Goal: Communication & Community: Answer question/provide support

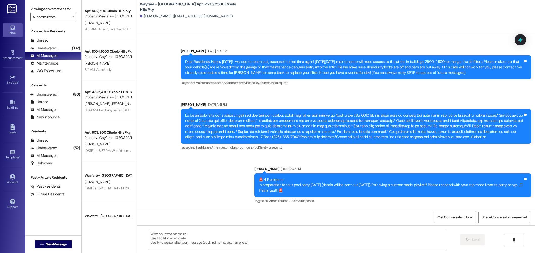
scroll to position [6901, 0]
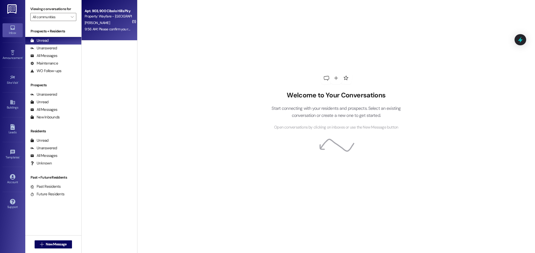
click at [101, 31] on div "9:56 AM: Please confirm you received the message from yesterday requesting you …" at bounding box center [175, 29] width 180 height 5
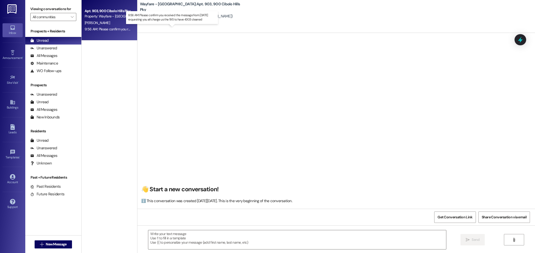
scroll to position [3039, 0]
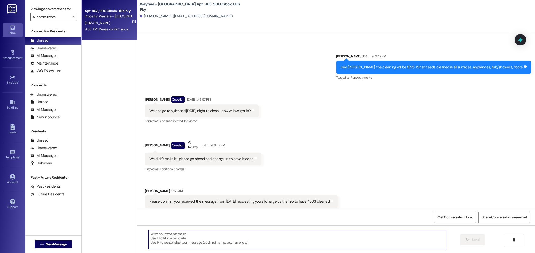
click at [228, 230] on textarea at bounding box center [297, 239] width 298 height 19
type textarea "Hi David, I just seen your message. We will put the charge on your account."
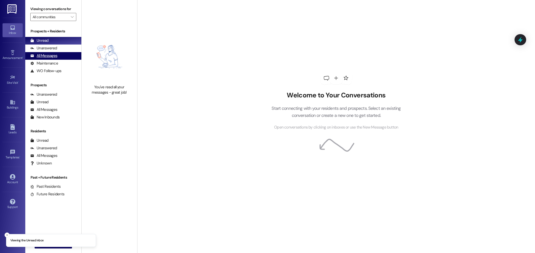
click at [46, 56] on div "All Messages" at bounding box center [43, 55] width 27 height 5
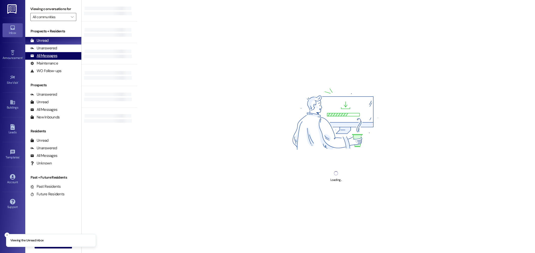
click at [38, 54] on div "All Messages" at bounding box center [43, 55] width 27 height 5
click at [63, 56] on div "All Messages (undefined)" at bounding box center [53, 56] width 56 height 8
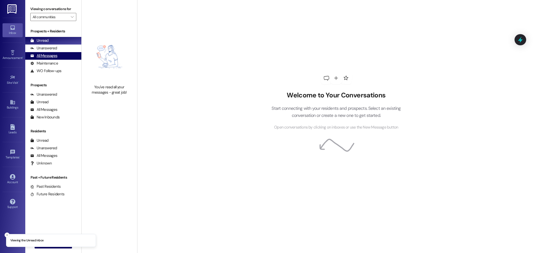
click at [50, 58] on div "All Messages" at bounding box center [43, 55] width 27 height 5
click at [46, 57] on div "All Messages" at bounding box center [43, 55] width 27 height 5
click at [52, 53] on div "All Messages (undefined)" at bounding box center [53, 56] width 56 height 8
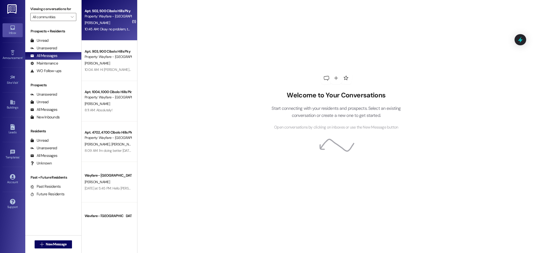
click at [86, 21] on span "[PERSON_NAME]" at bounding box center [97, 22] width 25 height 5
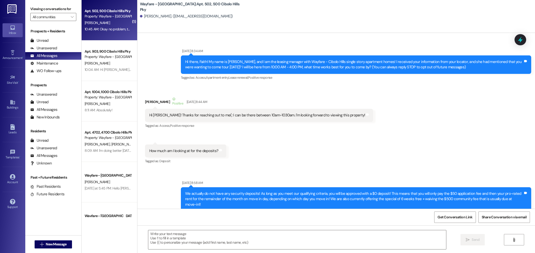
scroll to position [20044, 0]
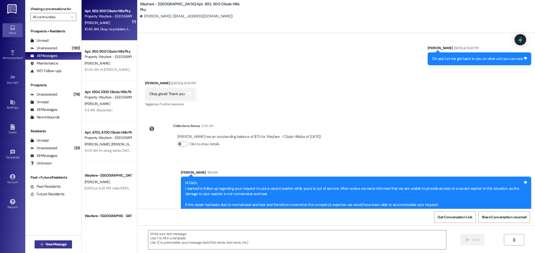
click at [49, 247] on button " New Message" at bounding box center [53, 244] width 37 height 8
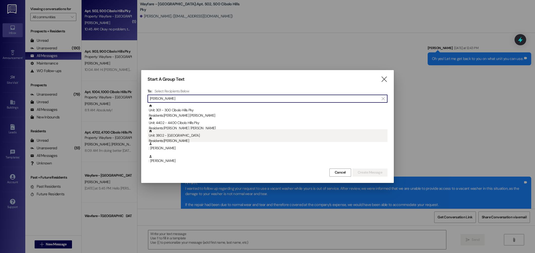
type input "[PERSON_NAME]"
click at [189, 135] on div "Unit: 3802 - [GEOGRAPHIC_DATA] Pky Residents: [PERSON_NAME]" at bounding box center [268, 136] width 239 height 14
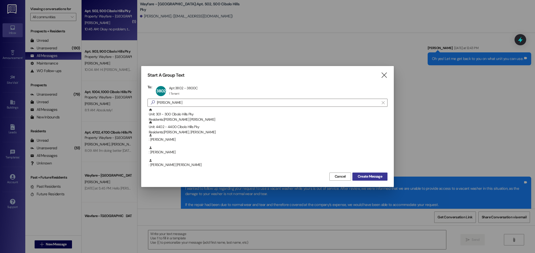
click at [371, 175] on span "Create Message" at bounding box center [370, 175] width 24 height 5
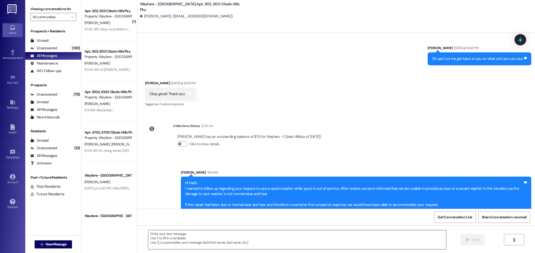
click at [327, 236] on textarea at bounding box center [297, 239] width 298 height 19
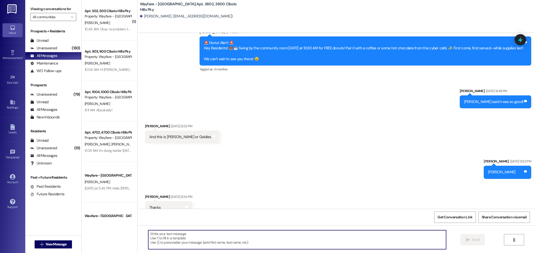
scroll to position [7799, 0]
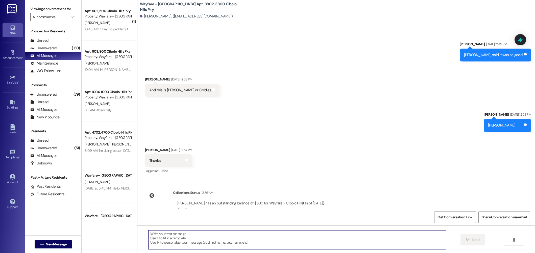
paste textarea "Hi there! I wanted to reach out regarding your scheduled key pickup [DATE][DATE…"
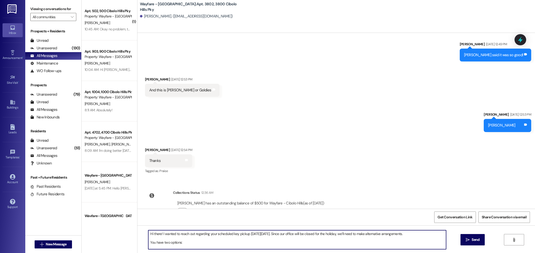
drag, startPoint x: 261, startPoint y: 234, endPoint x: 251, endPoint y: 235, distance: 10.1
click at [251, 235] on textarea "Hi there! I wanted to reach out regarding your scheduled key pickup [DATE][DATE…" at bounding box center [297, 239] width 298 height 19
type textarea "Hi there! I wanted to reach out regarding your scheduled key pickup [DATE][DATE…"
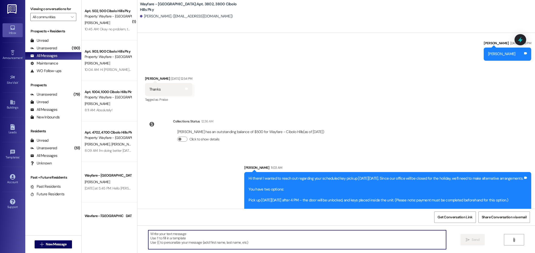
scroll to position [7877, 0]
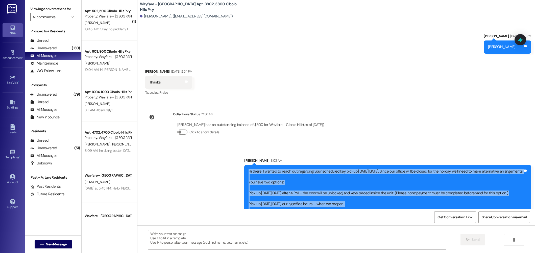
drag, startPoint x: 322, startPoint y: 201, endPoint x: 203, endPoint y: 148, distance: 130.7
click at [203, 148] on div "Sent via SMS [PERSON_NAME] 11:03 AM Hi there! I wanted to reach out regarding y…" at bounding box center [335, 185] width 397 height 79
copy div "Hi there! I wanted to reach out regarding your scheduled key pickup [DATE][DATE…"
click at [58, 242] on span "New Message" at bounding box center [56, 243] width 21 height 5
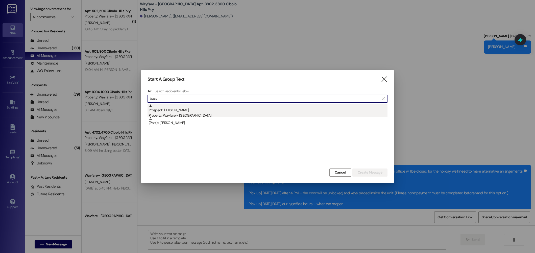
type input "bass"
click at [216, 112] on div "Prospect: [PERSON_NAME] Property: Wayfare - [GEOGRAPHIC_DATA]" at bounding box center [268, 111] width 239 height 14
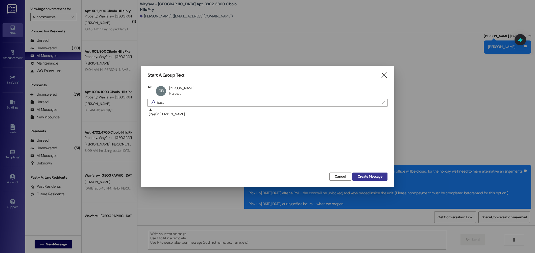
click at [368, 176] on span "Create Message" at bounding box center [370, 175] width 24 height 5
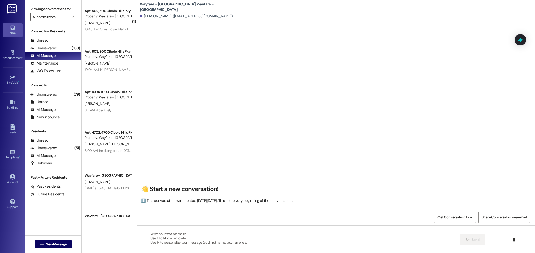
scroll to position [0, 0]
click at [206, 245] on textarea at bounding box center [297, 239] width 298 height 19
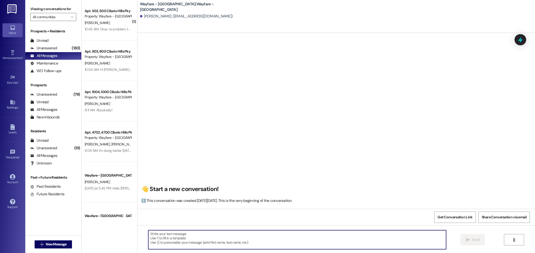
paste textarea "Hi there! I wanted to reach out regarding your scheduled key pickup [DATE][DATE…"
type textarea "Hi there! I wanted to reach out regarding your scheduled key pickup [DATE][DATE…"
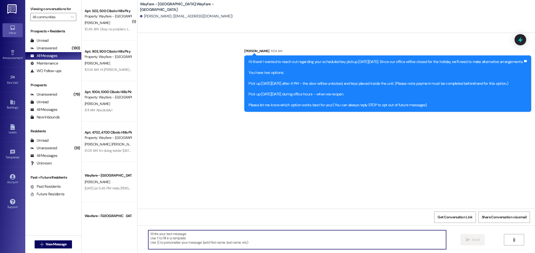
scroll to position [0, 0]
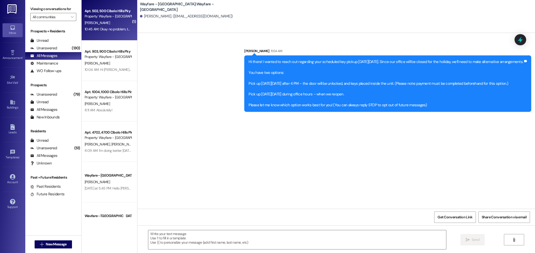
click at [96, 33] on div "Apt. 502, 500 Cibolo Hills Pky Property: Wayfare - Cibolo Hills [PERSON_NAME] 1…" at bounding box center [110, 20] width 56 height 40
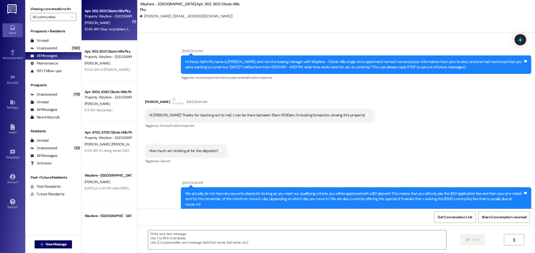
scroll to position [20044, 0]
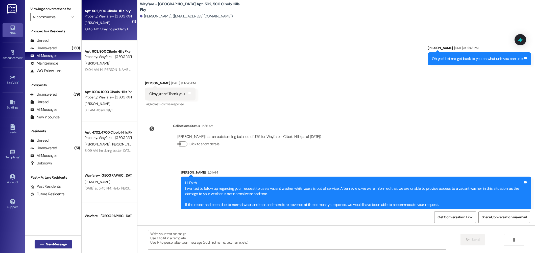
click at [53, 244] on span "New Message" at bounding box center [56, 243] width 21 height 5
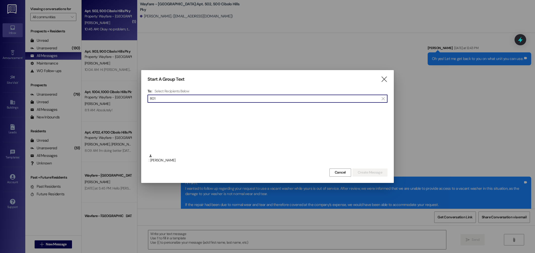
scroll to position [115, 0]
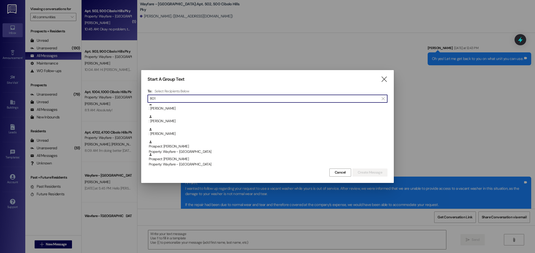
click at [192, 95] on input "801" at bounding box center [264, 98] width 229 height 7
click at [191, 97] on input "801" at bounding box center [264, 98] width 229 height 7
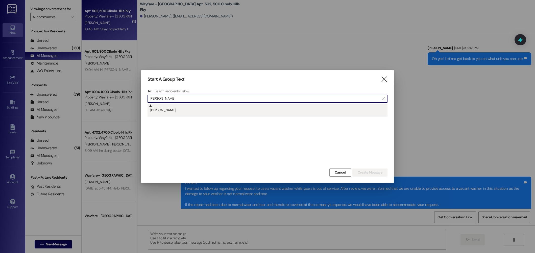
click at [184, 108] on div ": [PERSON_NAME]" at bounding box center [268, 108] width 239 height 9
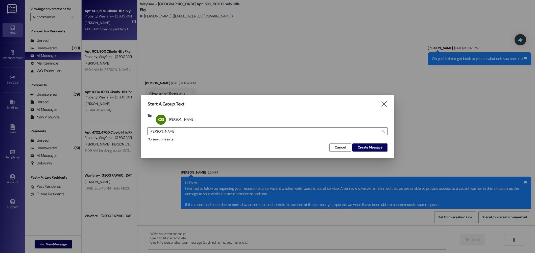
click at [178, 130] on input "[PERSON_NAME]" at bounding box center [264, 131] width 229 height 7
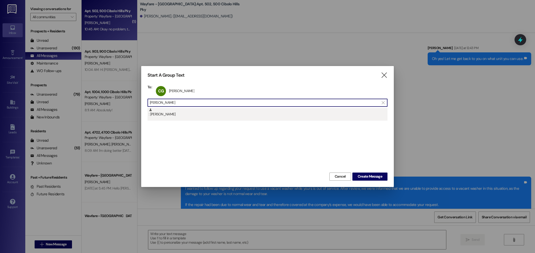
type input "[PERSON_NAME]"
click at [223, 111] on div ": [PERSON_NAME]" at bounding box center [268, 112] width 239 height 9
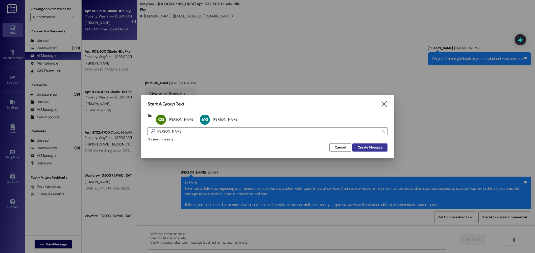
click at [357, 146] on span "Create Message" at bounding box center [370, 146] width 27 height 5
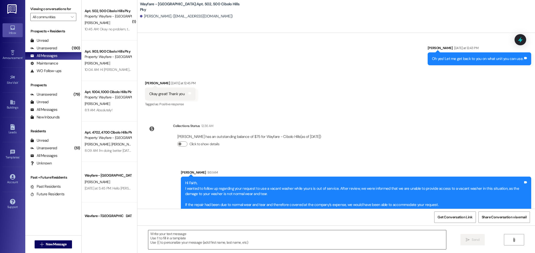
click at [307, 241] on textarea at bounding box center [297, 239] width 298 height 19
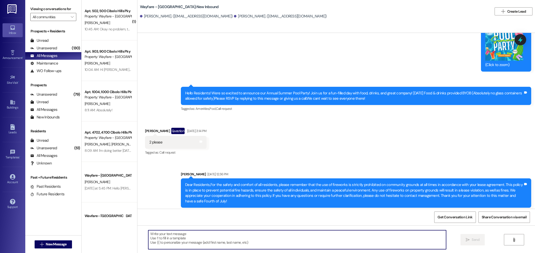
scroll to position [6073, 0]
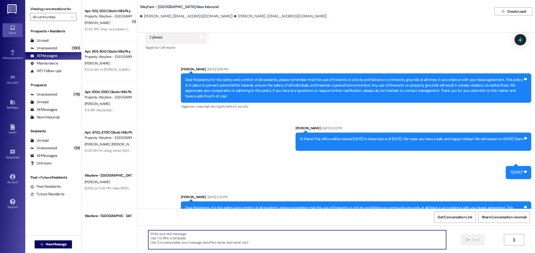
paste textarea "Hi there! I wanted to reach out regarding your scheduled key pickup [DATE][DATE…"
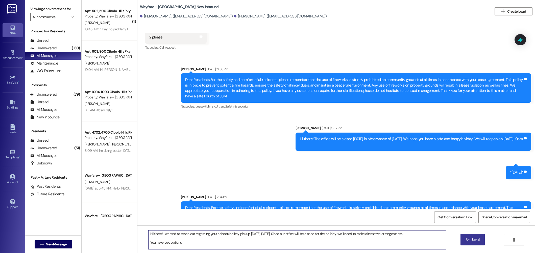
type textarea "Hi there! I wanted to reach out regarding your scheduled key pickup [DATE][DATE…"
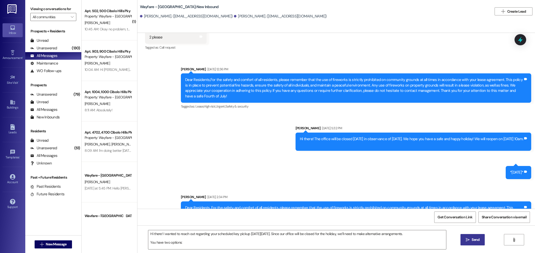
click at [466, 239] on icon "" at bounding box center [468, 239] width 4 height 4
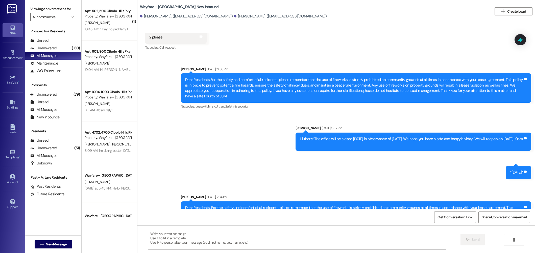
scroll to position [6073, 0]
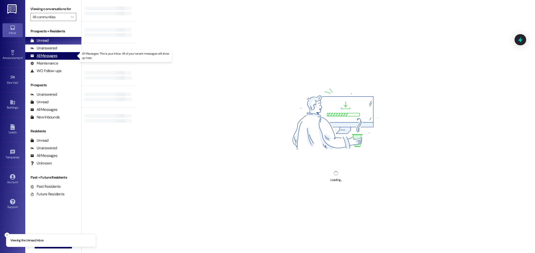
click at [51, 52] on div "All Messages (undefined)" at bounding box center [53, 56] width 56 height 8
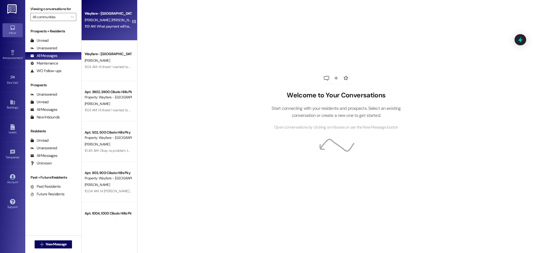
click at [98, 30] on div "Wayfare - Cibolo Hills Prospect M. Gonzalez C. Garza 11:13 AM: What payment wil…" at bounding box center [110, 20] width 56 height 40
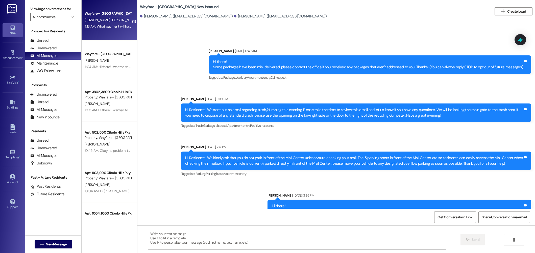
scroll to position [6194, 0]
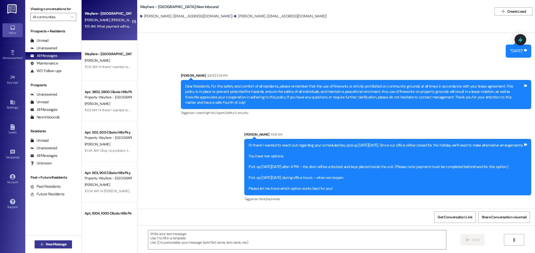
click at [45, 244] on span "New Message" at bounding box center [56, 243] width 23 height 5
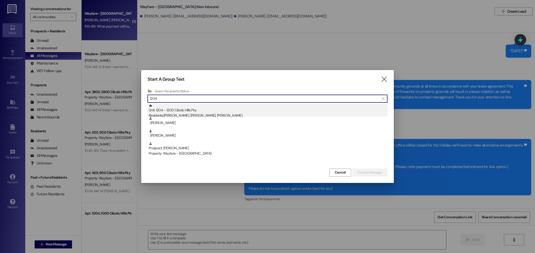
type input "1204"
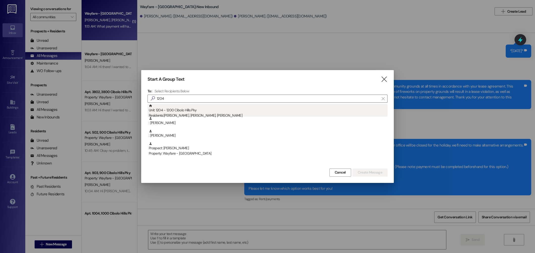
click at [189, 112] on div "Unit: 1204 - 1200 Cibolo Hills Pky Residents: Hussam Al Nahhas, Abdul Al Nahhas…" at bounding box center [268, 111] width 239 height 14
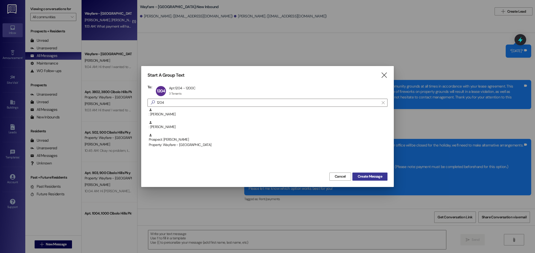
click at [376, 177] on span "Create Message" at bounding box center [370, 175] width 24 height 5
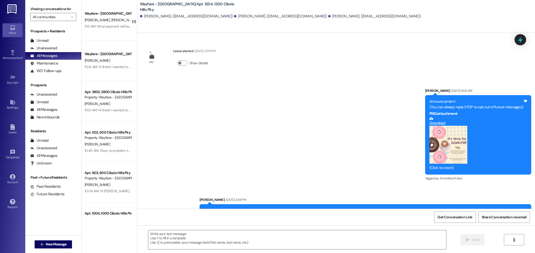
scroll to position [82, 0]
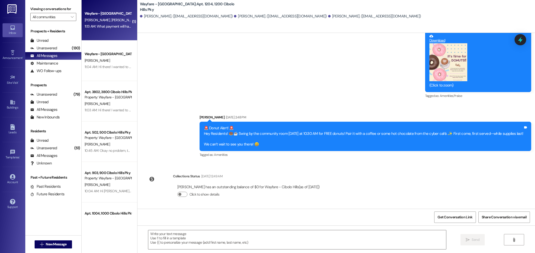
click at [111, 21] on span "C. Garza" at bounding box center [123, 20] width 25 height 5
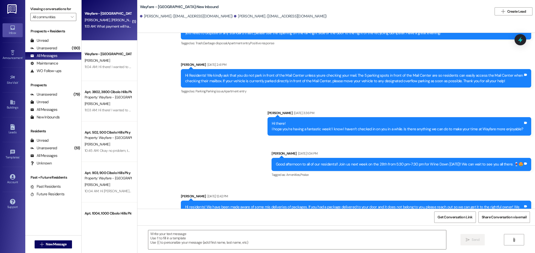
scroll to position [6194, 0]
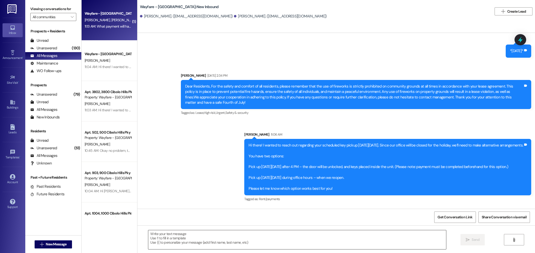
click at [207, 241] on textarea at bounding box center [297, 239] width 298 height 19
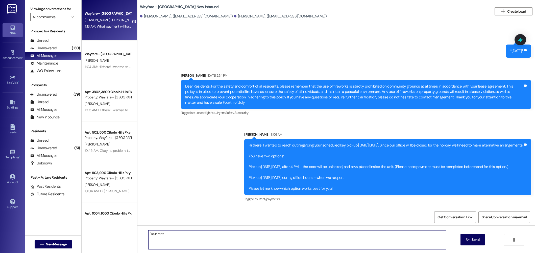
type textarea "Your rent"
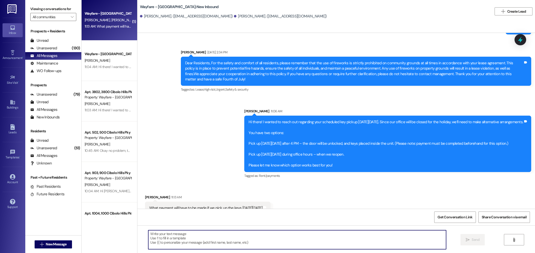
scroll to position [6229, 0]
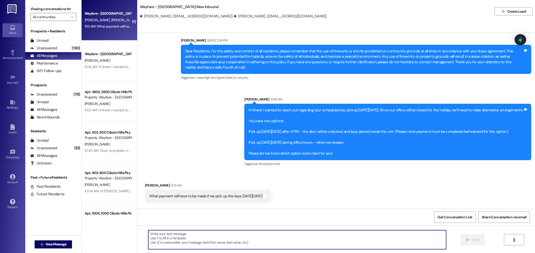
click at [177, 237] on textarea at bounding box center [297, 239] width 298 height 19
type textarea "F"
type textarea "For September 1st"
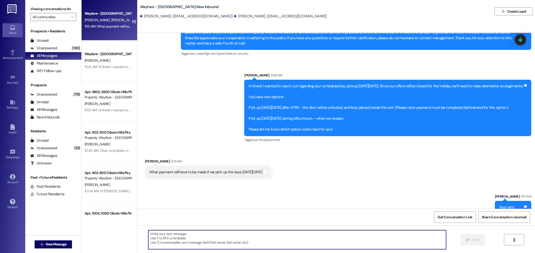
scroll to position [6264, 0]
